Goal: Information Seeking & Learning: Learn about a topic

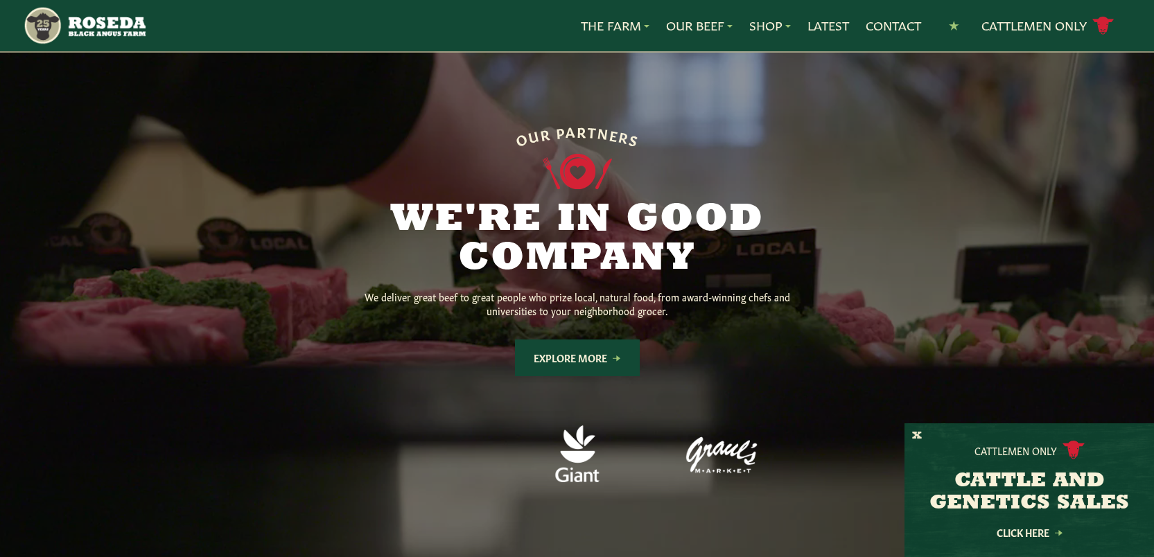
scroll to position [1020, 0]
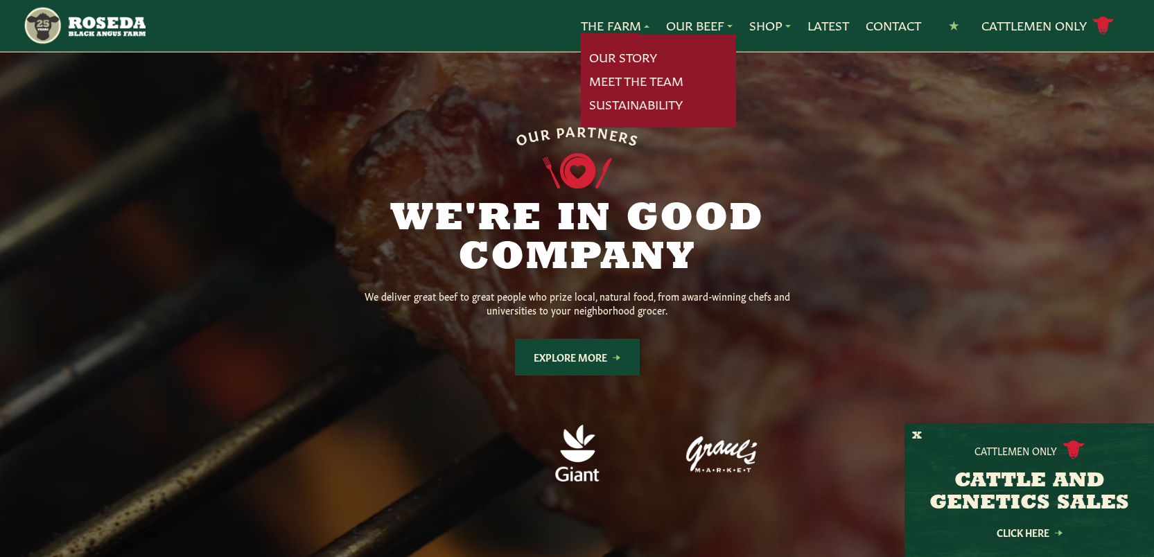
click at [640, 26] on link "The Farm" at bounding box center [615, 26] width 69 height 18
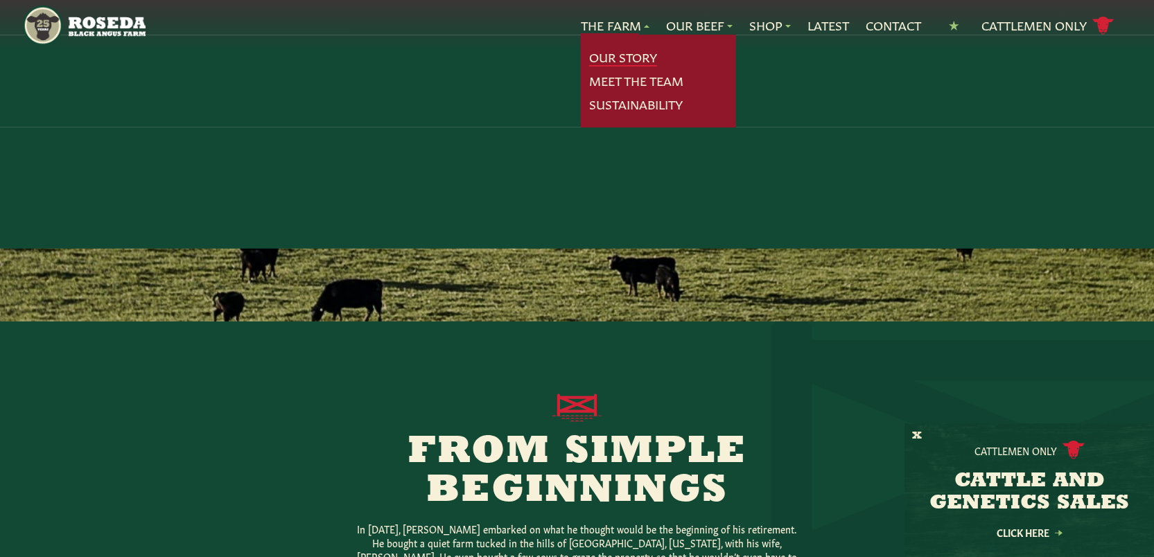
click at [630, 55] on link "Our Story" at bounding box center [623, 58] width 68 height 18
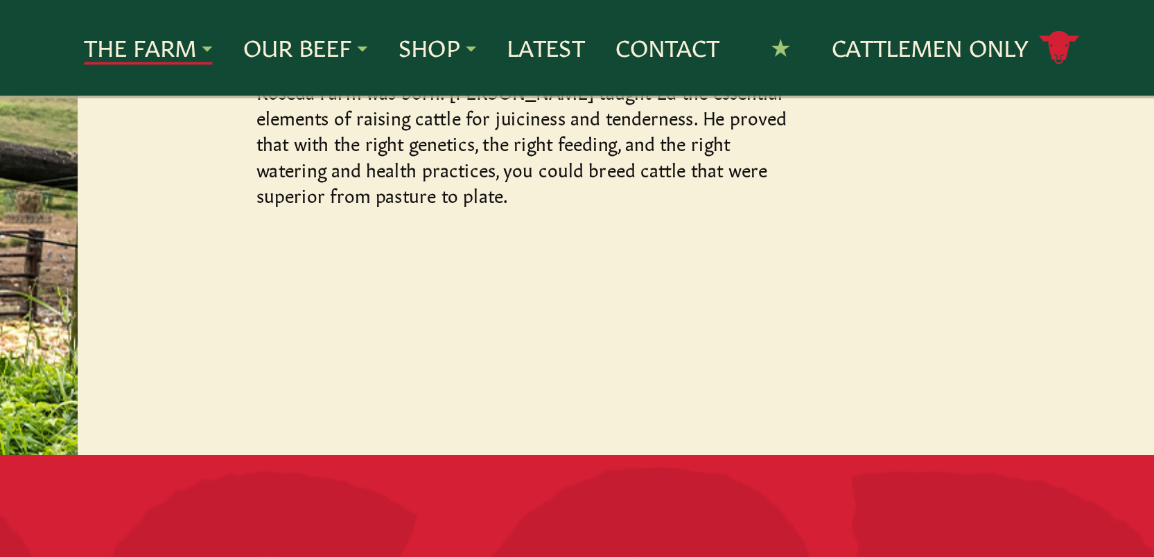
scroll to position [1257, 0]
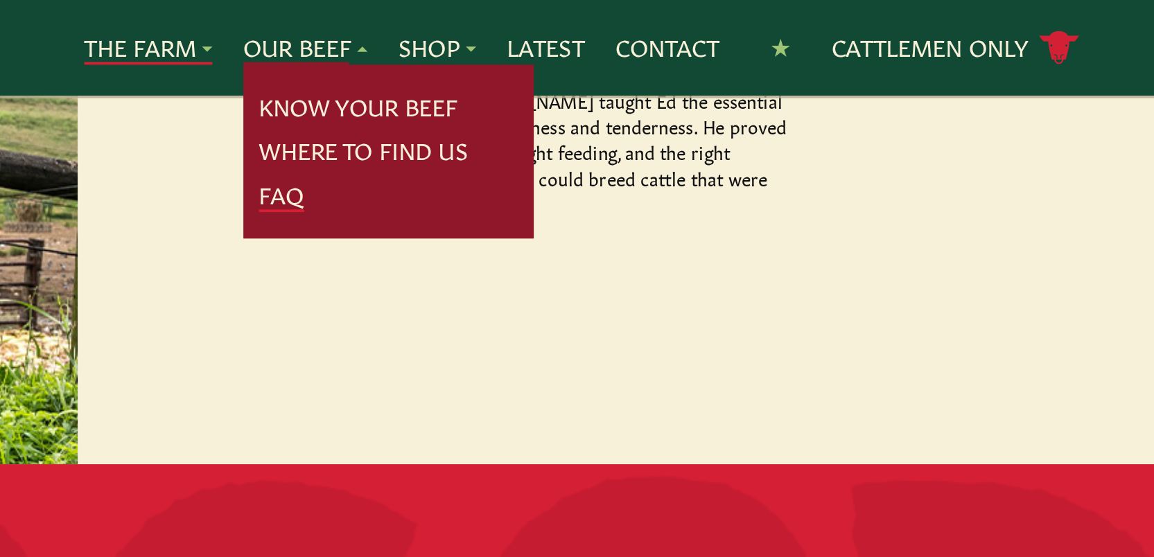
click at [683, 103] on link "FAQ" at bounding box center [686, 105] width 24 height 18
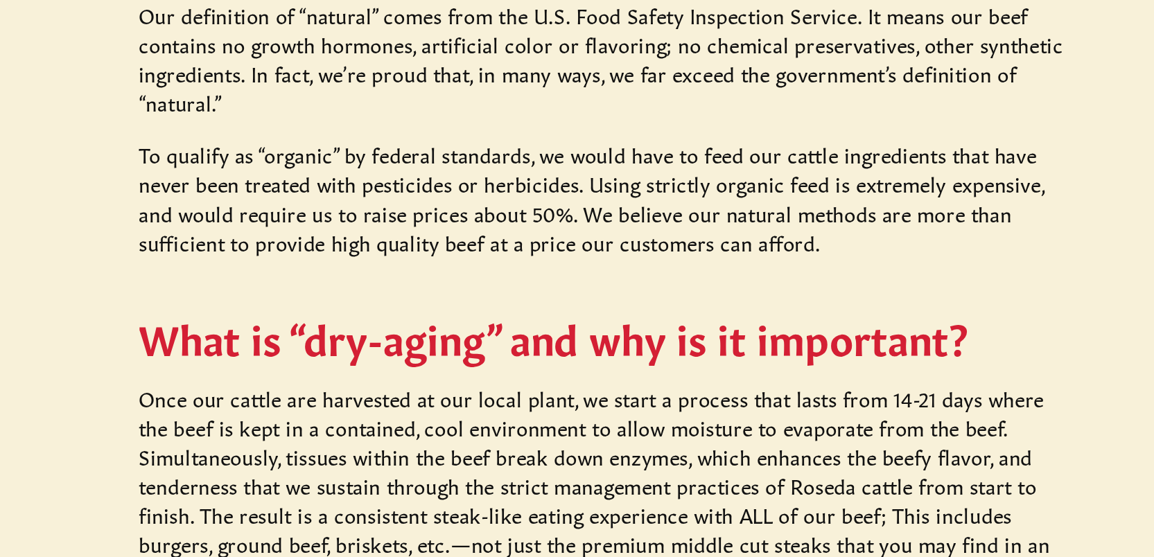
scroll to position [742, 0]
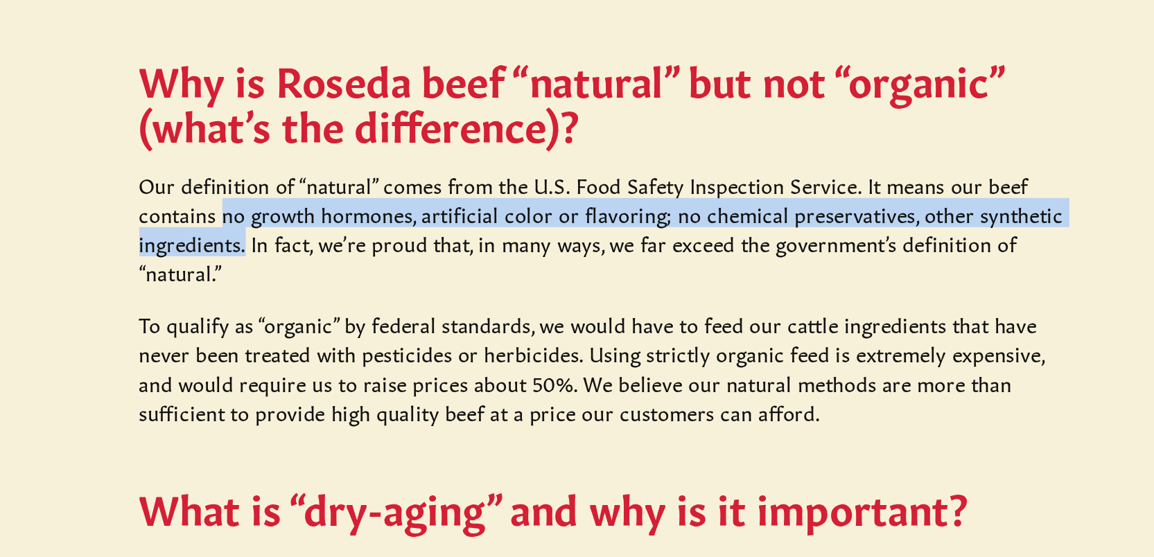
drag, startPoint x: 395, startPoint y: 280, endPoint x: 405, endPoint y: 292, distance: 15.3
click at [405, 292] on p "Our definition of “natural” comes from the U.S. Food Safety Inspection Service.…" at bounding box center [578, 317] width 444 height 55
click at [392, 290] on p "Our definition of “natural” comes from the U.S. Food Safety Inspection Service.…" at bounding box center [578, 317] width 444 height 55
drag, startPoint x: 402, startPoint y: 291, endPoint x: 395, endPoint y: 278, distance: 14.9
click at [395, 290] on p "Our definition of “natural” comes from the U.S. Food Safety Inspection Service.…" at bounding box center [578, 317] width 444 height 55
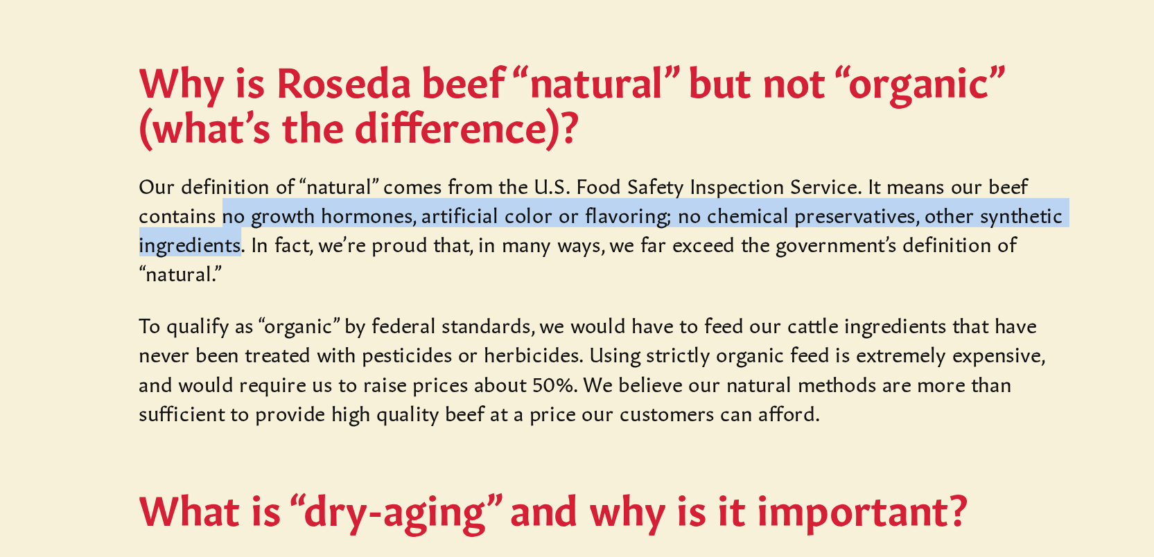
copy p "no growth hormones, artificial color or flavoring; no chemical preservatives, o…"
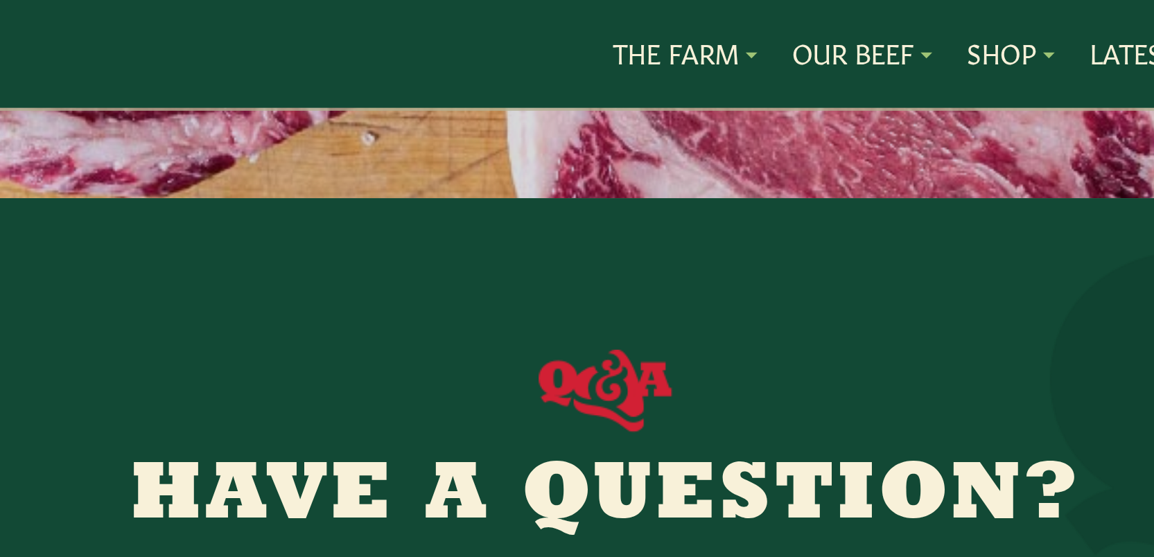
scroll to position [0, 0]
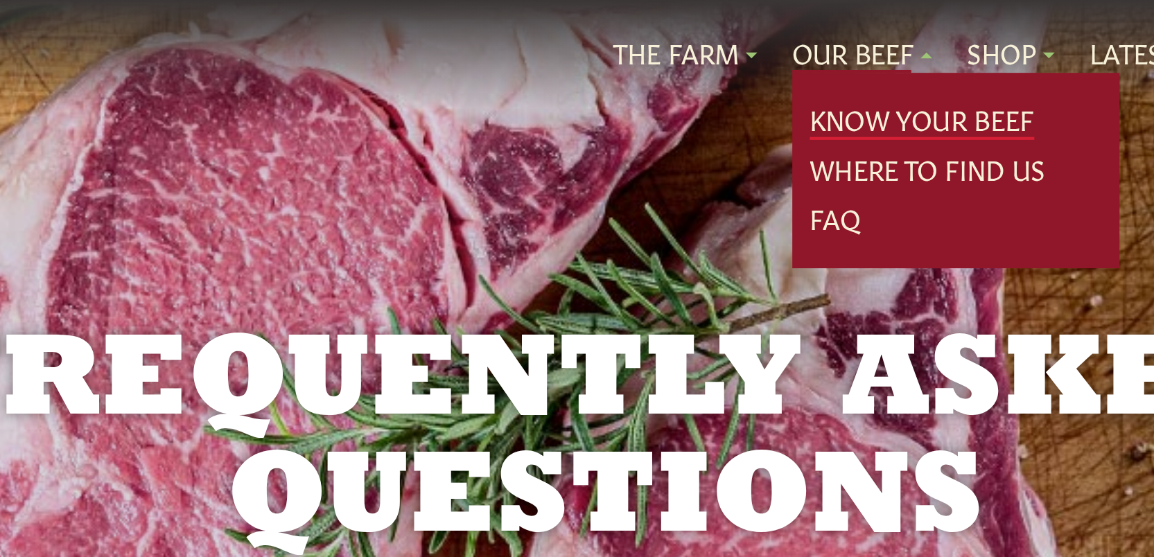
click at [708, 56] on link "Know Your Beef" at bounding box center [727, 58] width 107 height 18
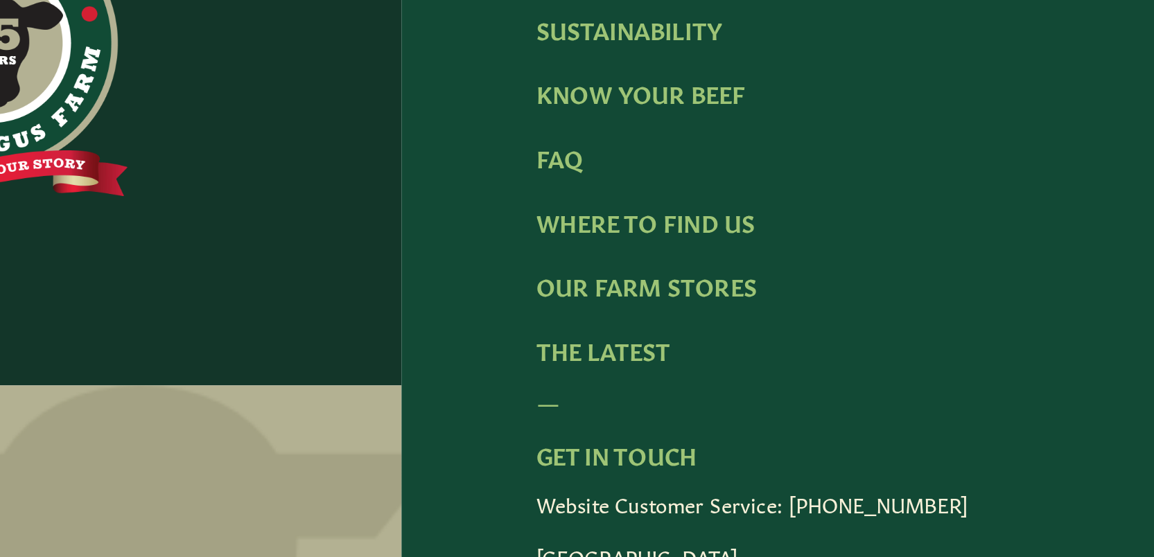
scroll to position [2882, 0]
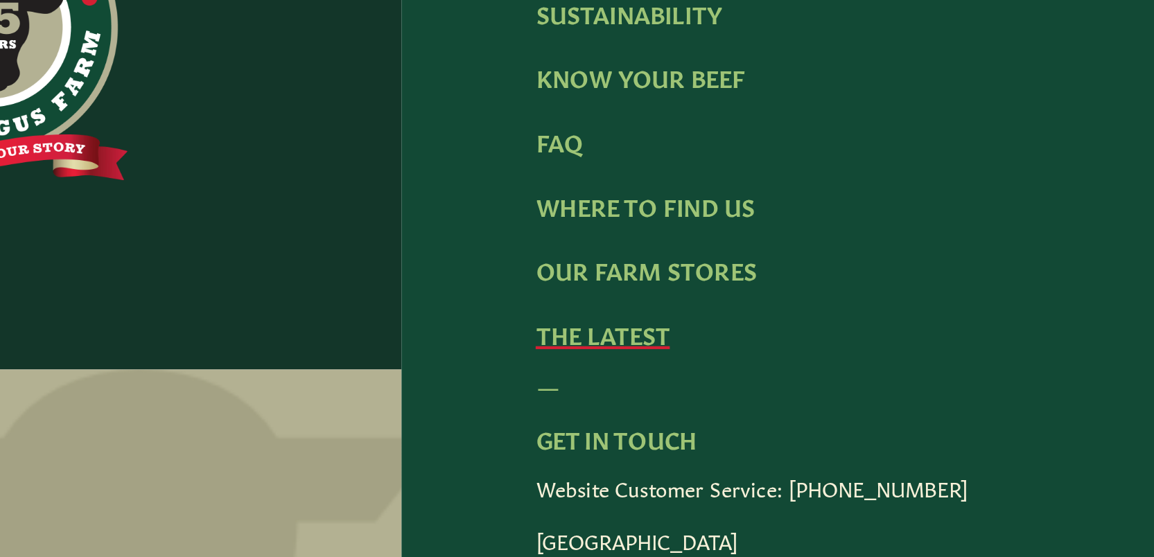
click at [472, 443] on link "The Latest" at bounding box center [480, 450] width 64 height 15
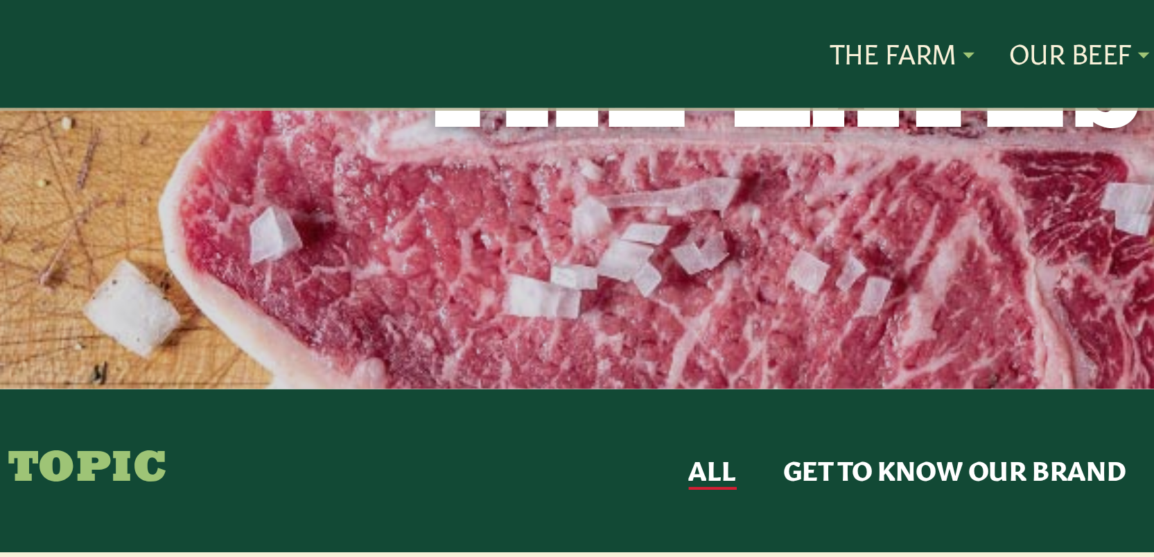
scroll to position [136, 0]
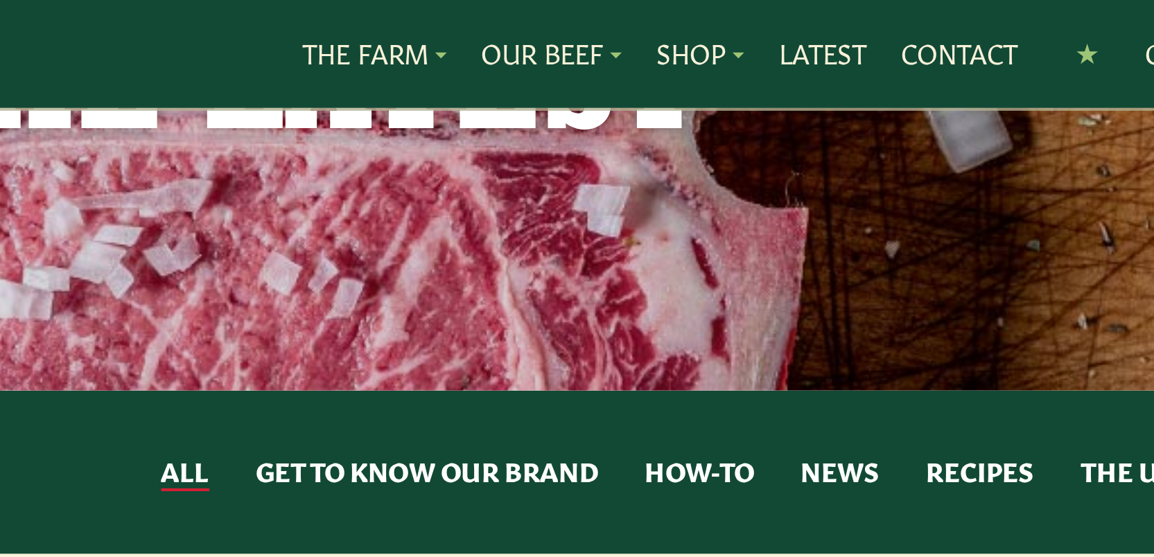
click at [649, 224] on button "Get to Know Our Brand" at bounding box center [640, 225] width 163 height 18
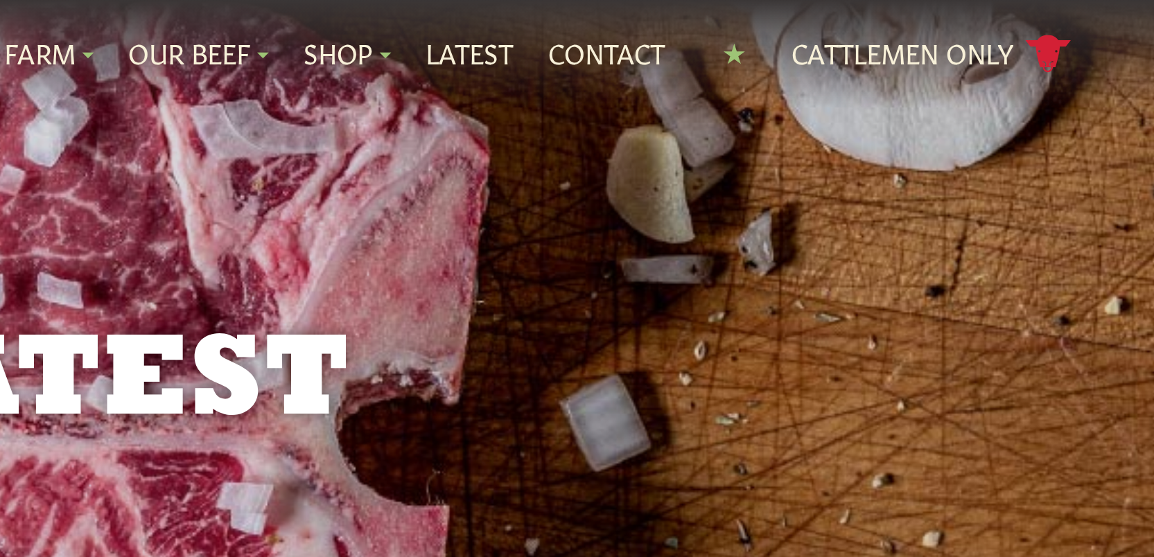
scroll to position [0, 0]
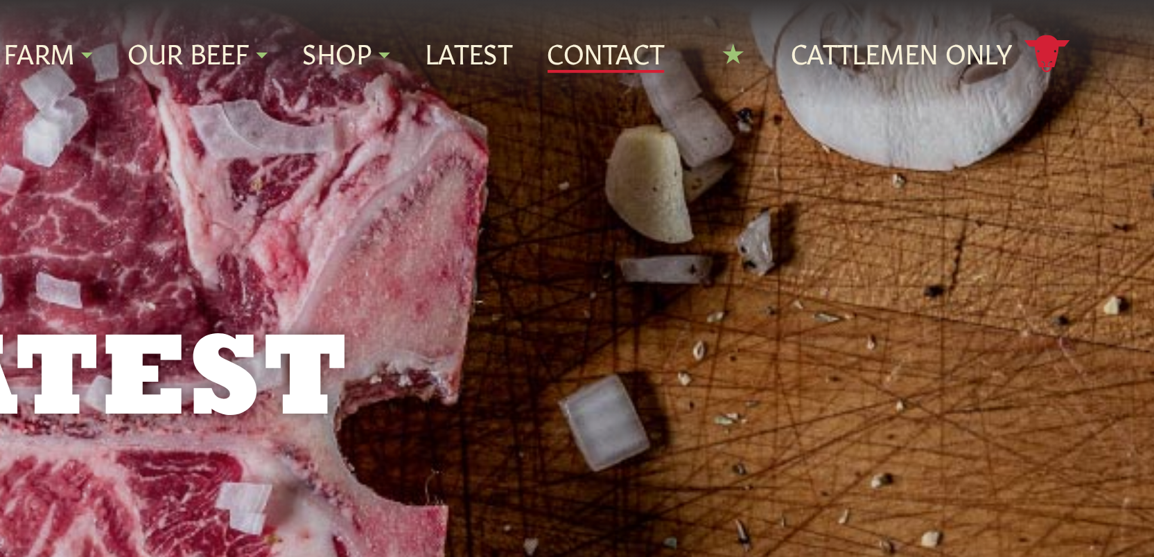
click at [893, 25] on link "Contact" at bounding box center [893, 26] width 55 height 18
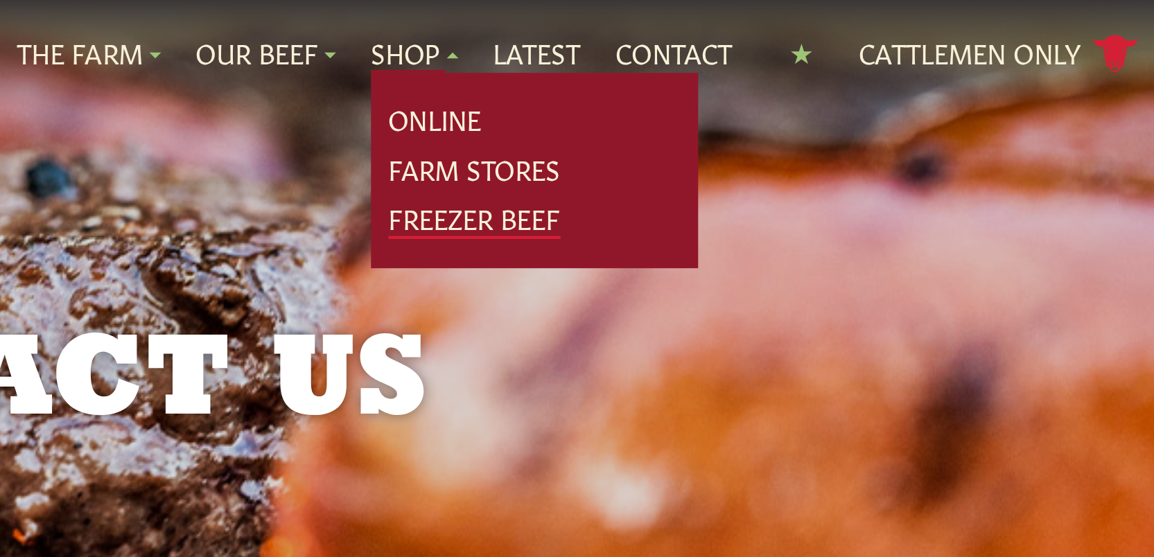
click at [781, 105] on link "Freezer Beef" at bounding box center [799, 105] width 82 height 18
